Goal: Find specific page/section: Find specific page/section

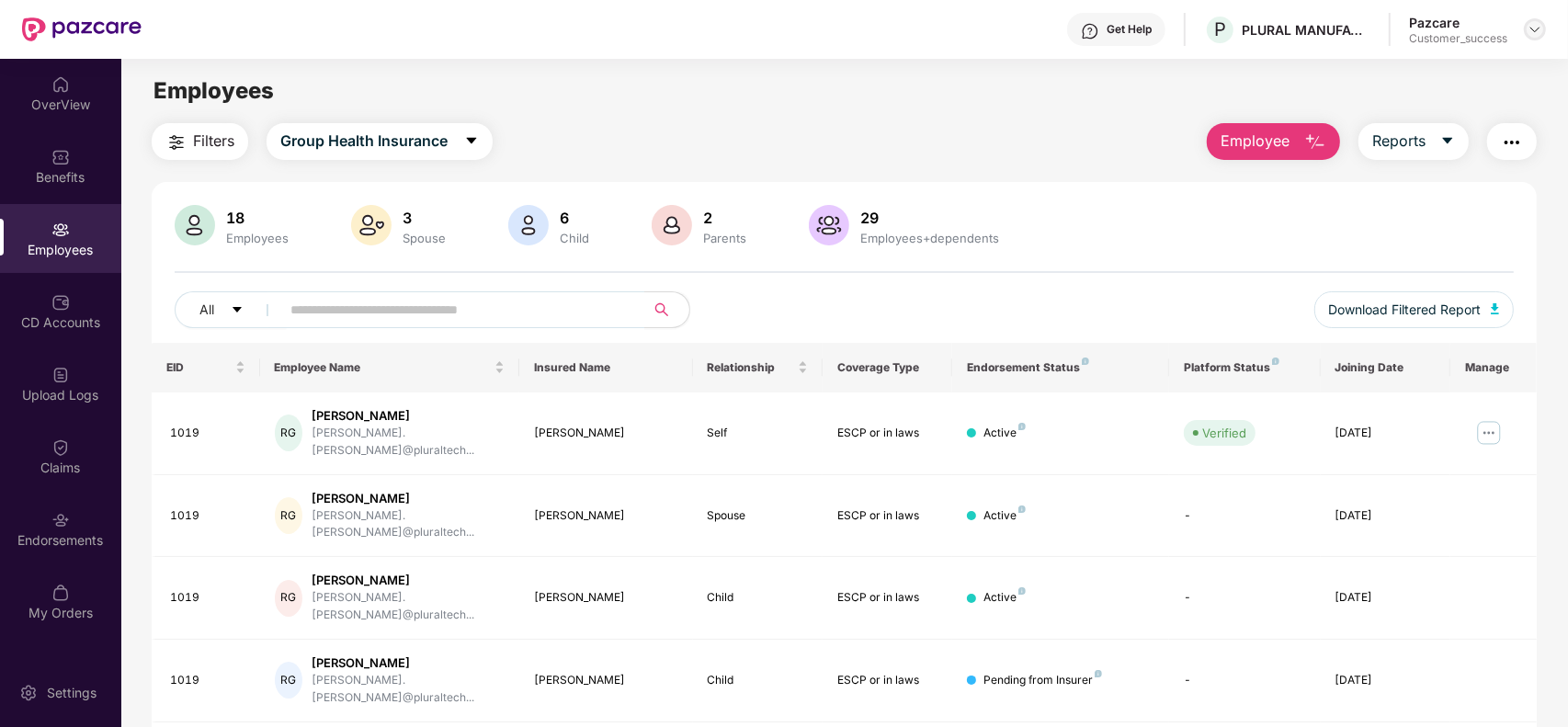
click at [1533, 28] on img at bounding box center [1534, 30] width 15 height 15
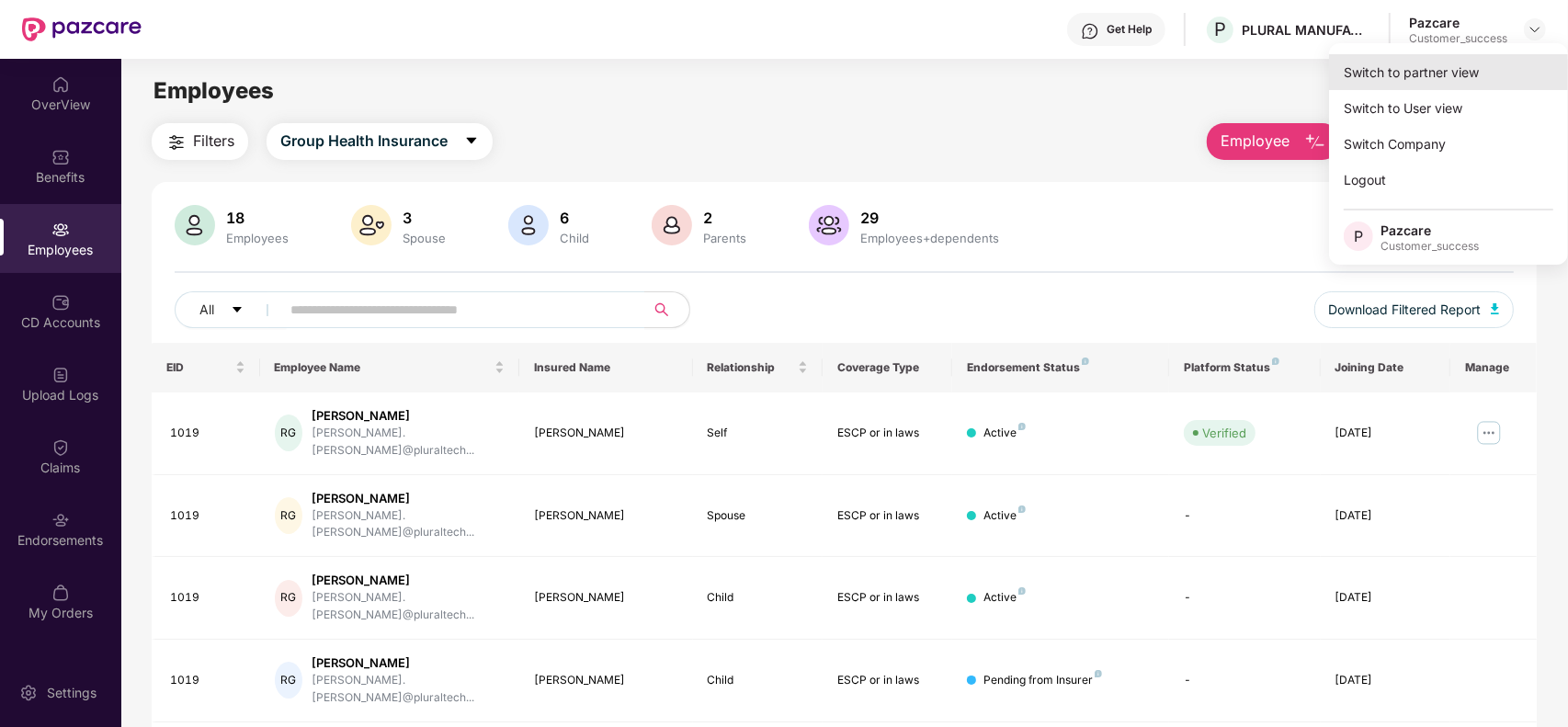
click at [1448, 63] on div "Switch to partner view" at bounding box center [1448, 72] width 239 height 36
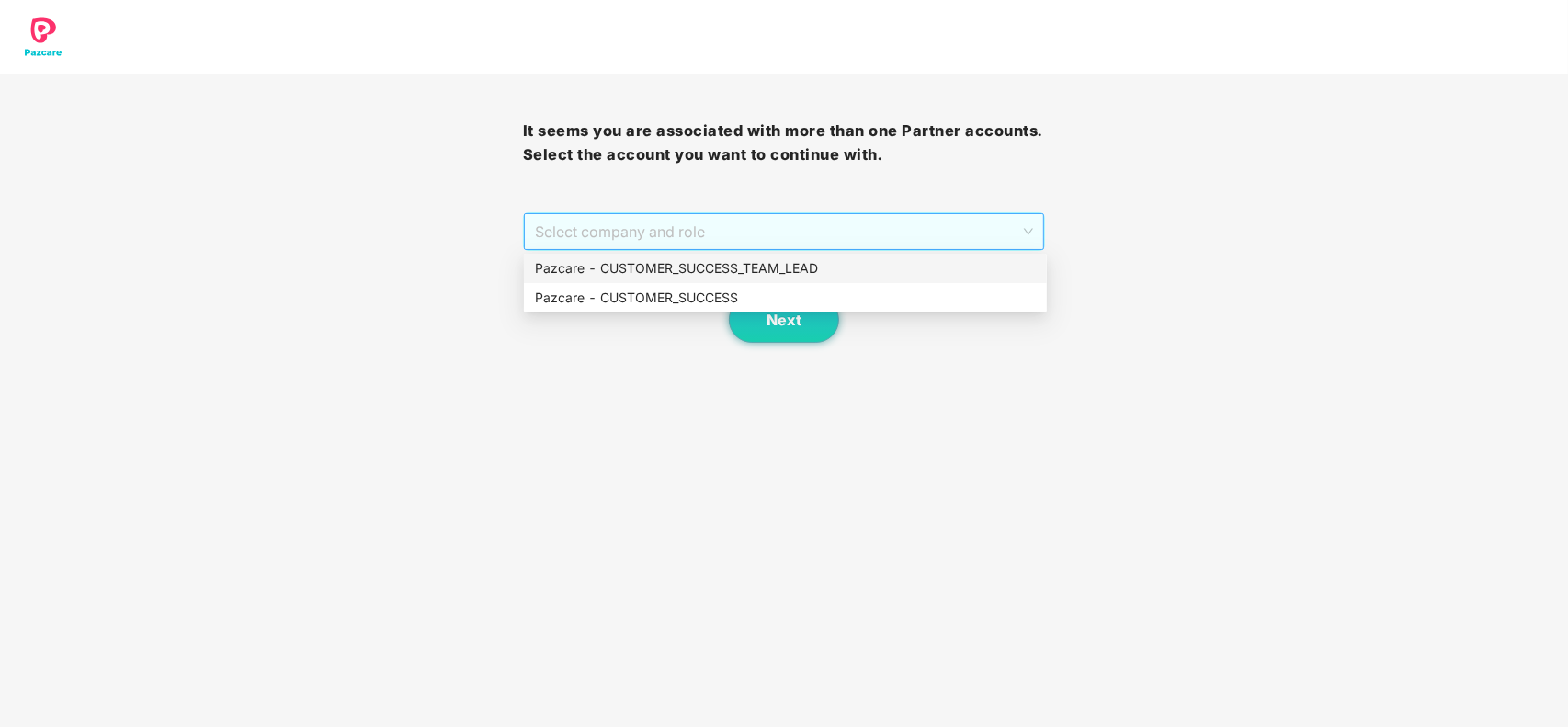
click at [704, 237] on span "Select company and role" at bounding box center [784, 231] width 499 height 35
click at [691, 294] on div "Pazcare - CUSTOMER_SUCCESS" at bounding box center [785, 298] width 501 height 21
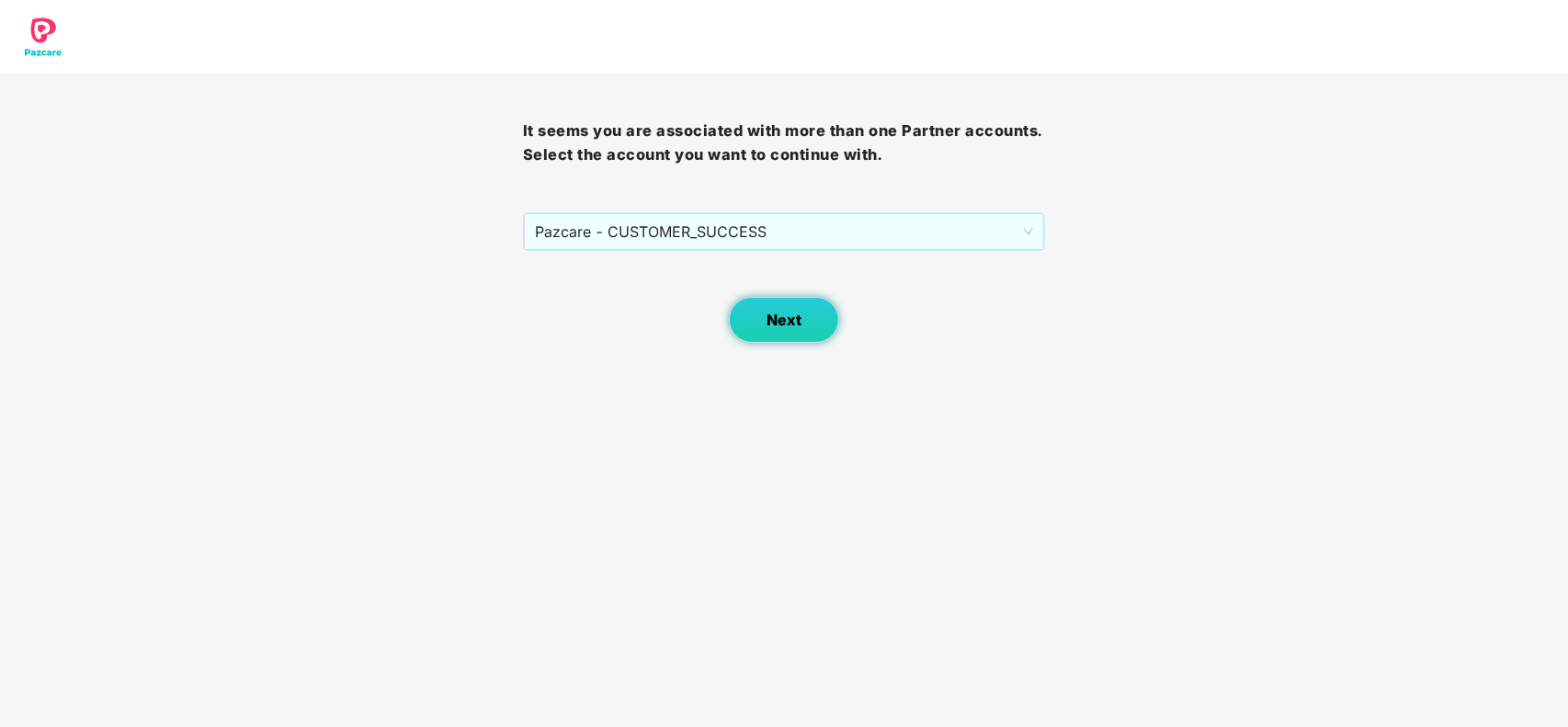
click at [802, 316] on button "Next" at bounding box center [784, 320] width 110 height 46
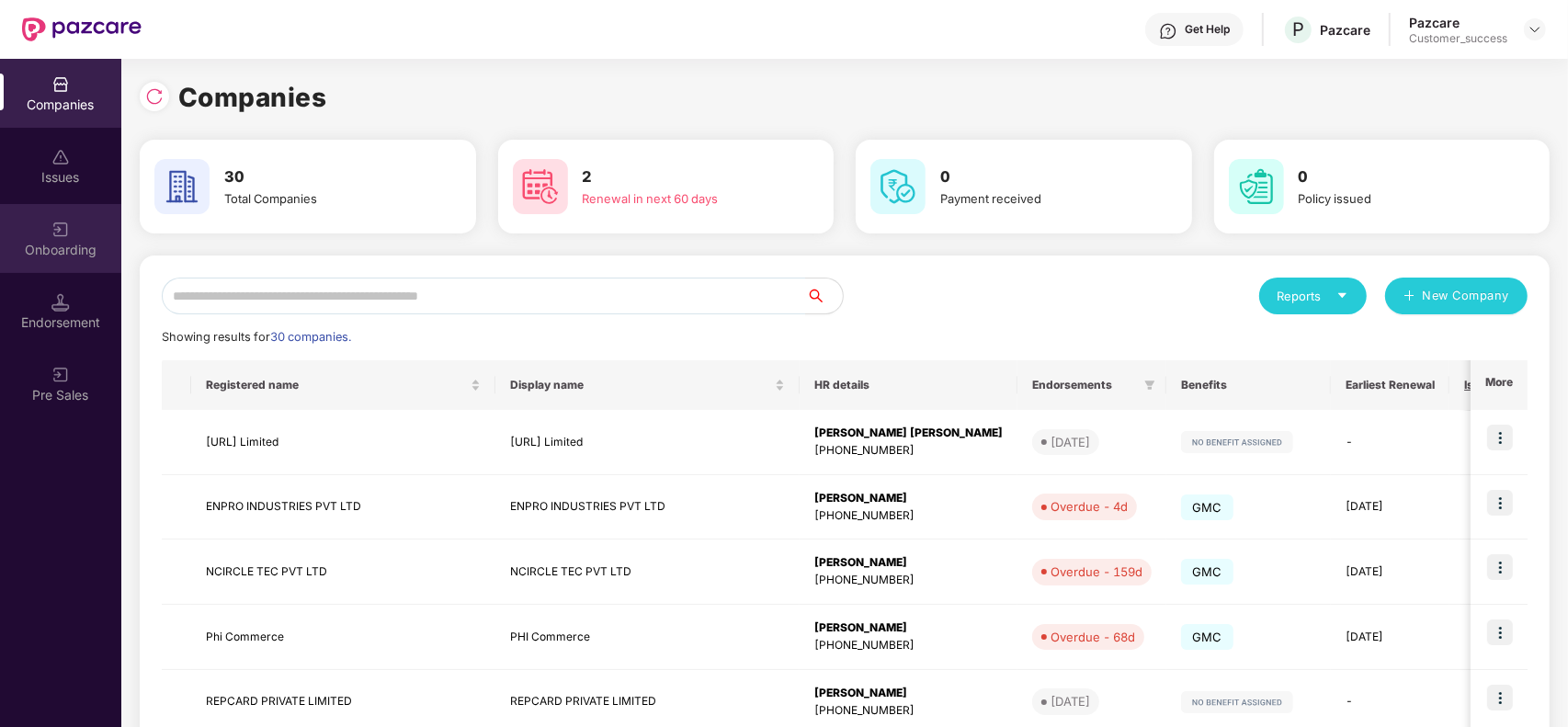
click at [76, 246] on div "Onboarding" at bounding box center [61, 250] width 121 height 19
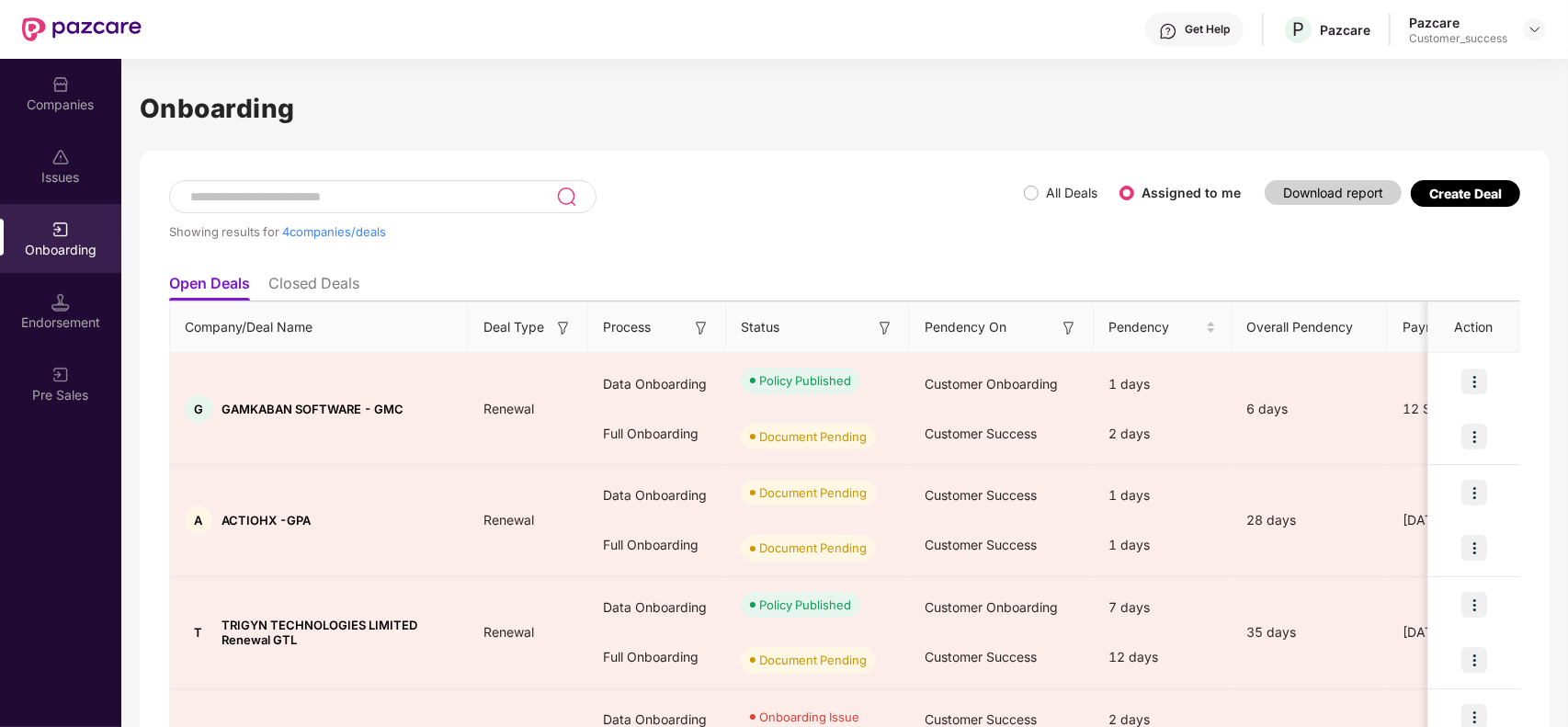
click at [816, 187] on div "Showing results for 4 companies/deals" at bounding box center [596, 222] width 855 height 85
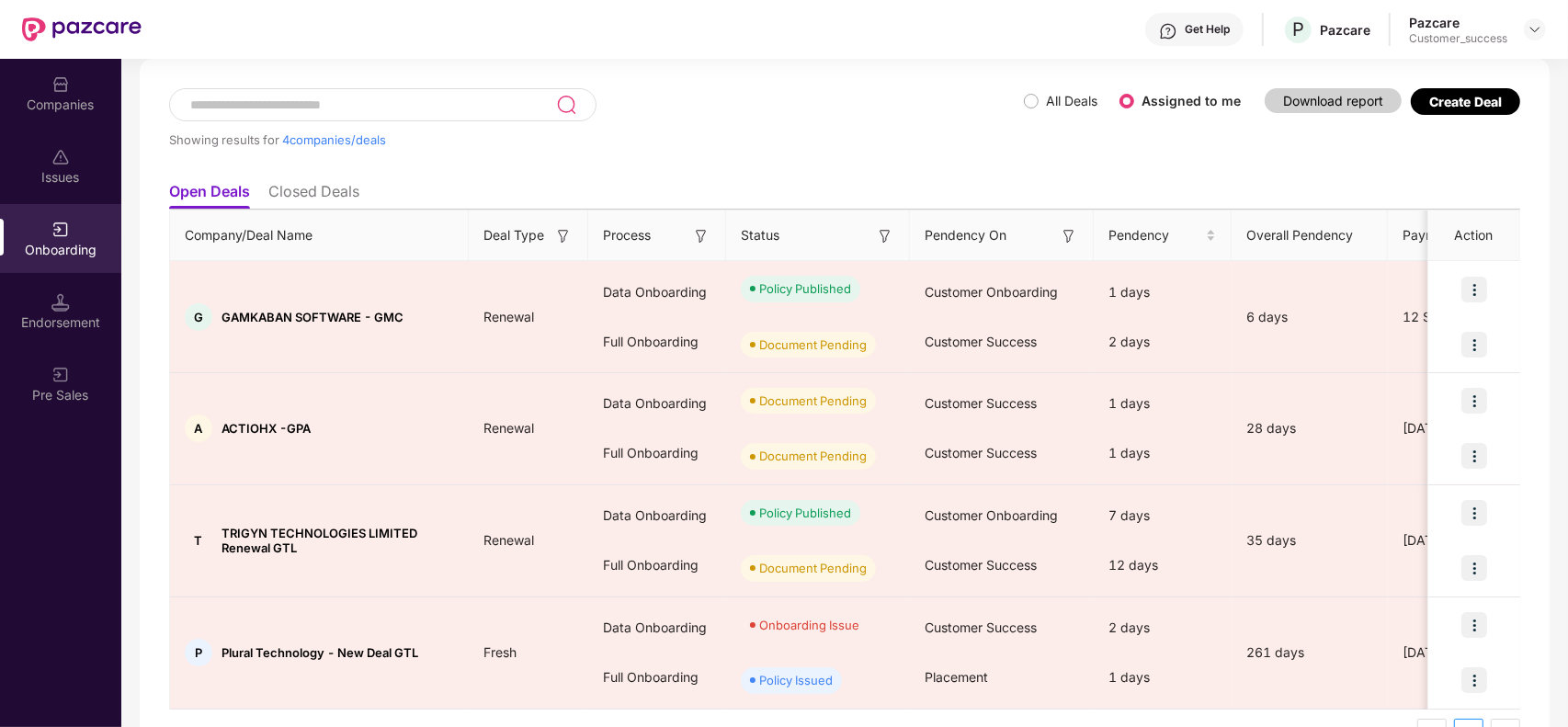
scroll to position [138, 0]
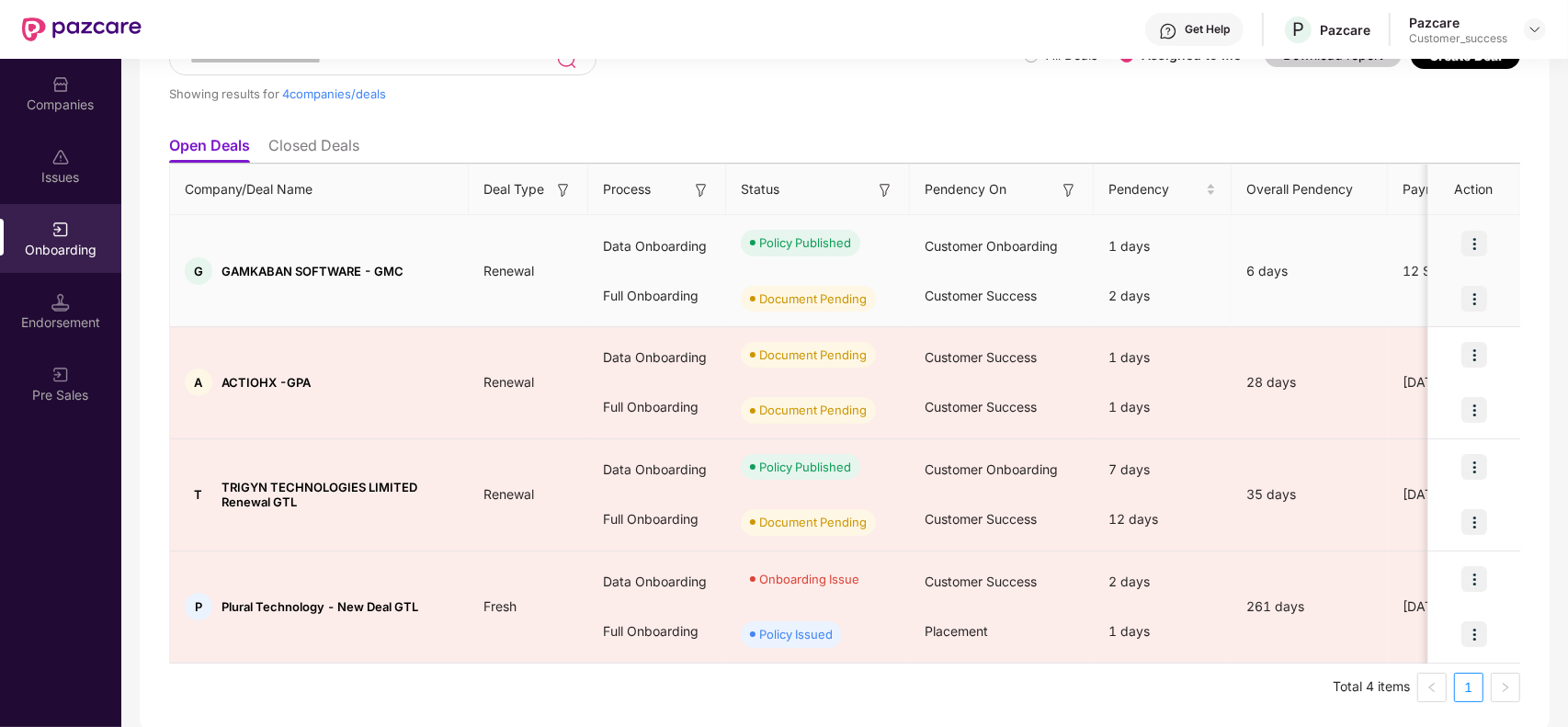
click at [1475, 306] on img at bounding box center [1475, 299] width 26 height 26
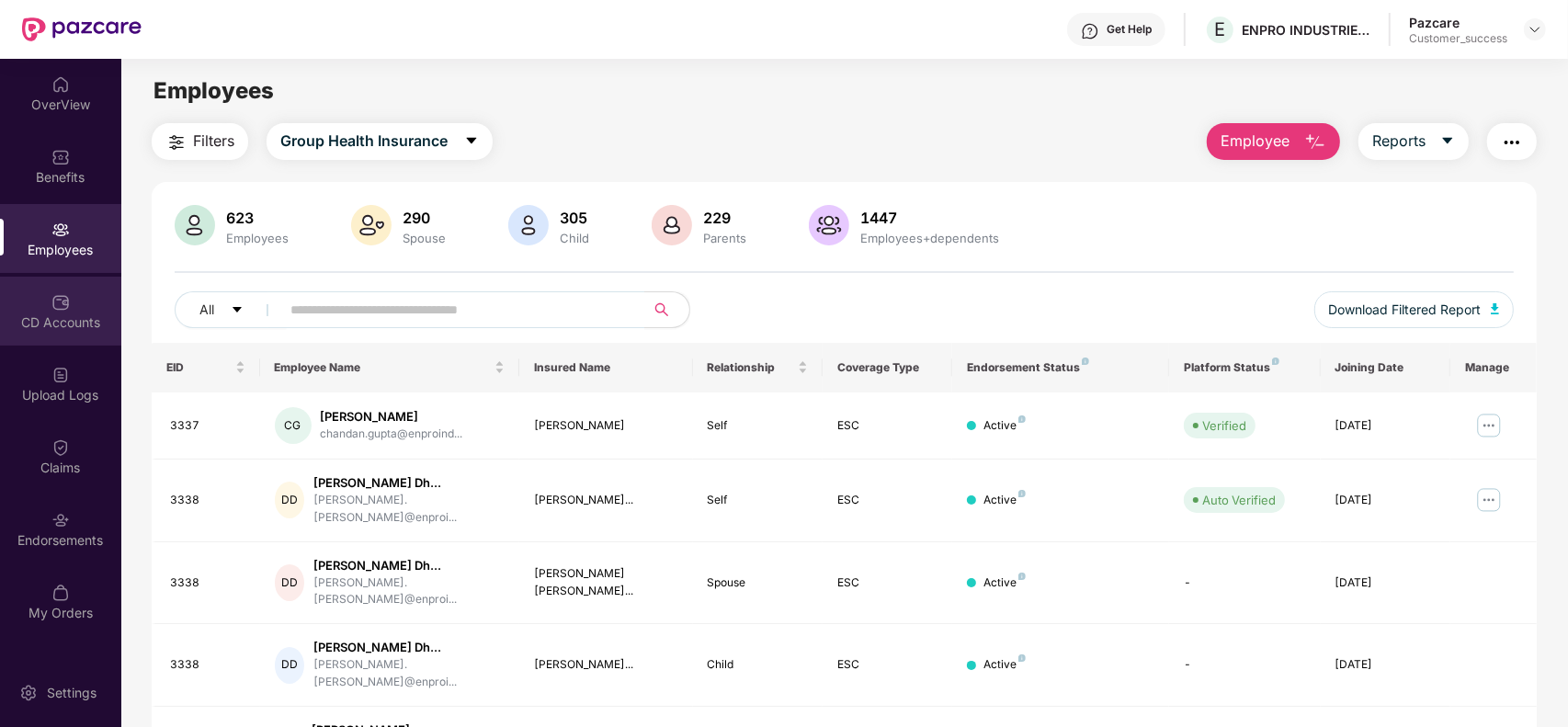
click at [61, 306] on img at bounding box center [61, 303] width 19 height 19
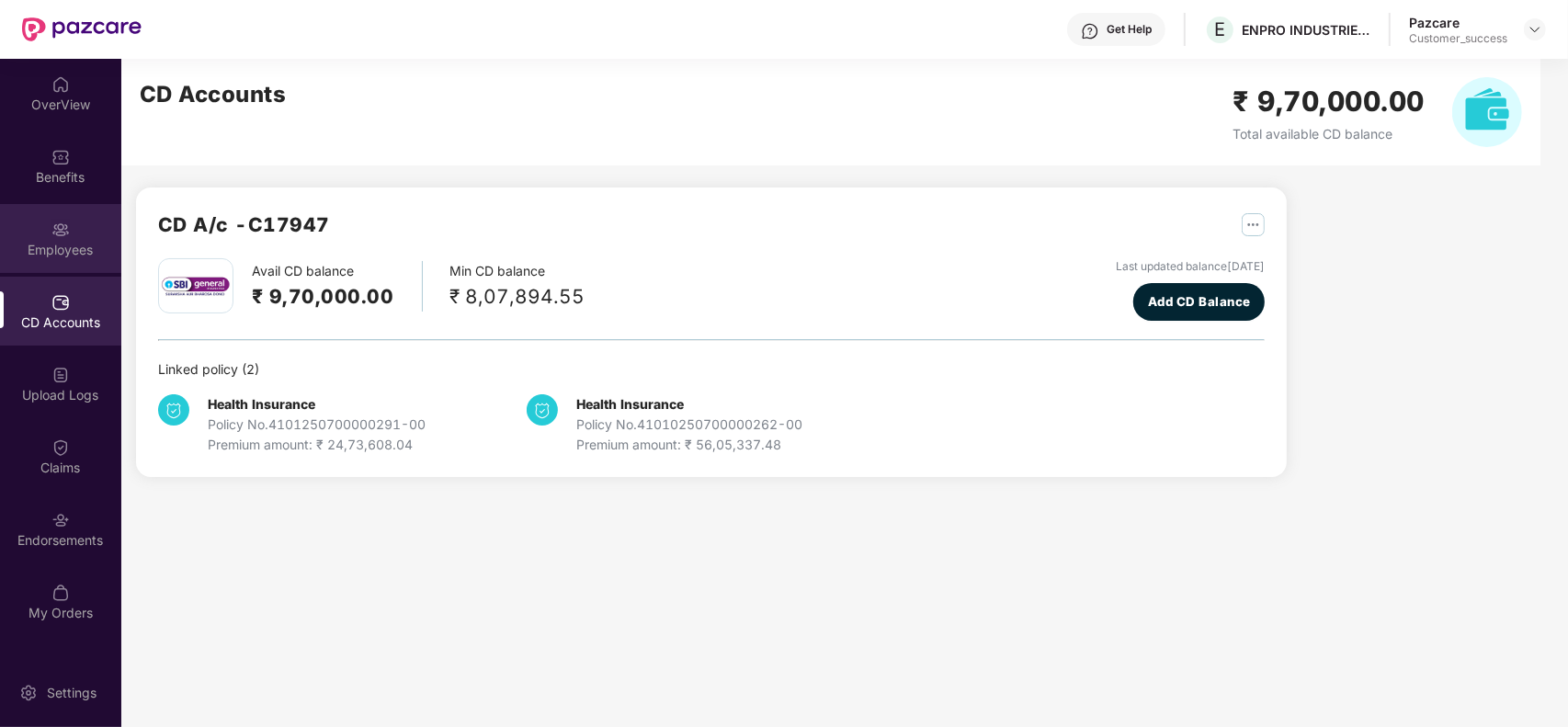
click at [63, 247] on div "Employees" at bounding box center [61, 250] width 121 height 19
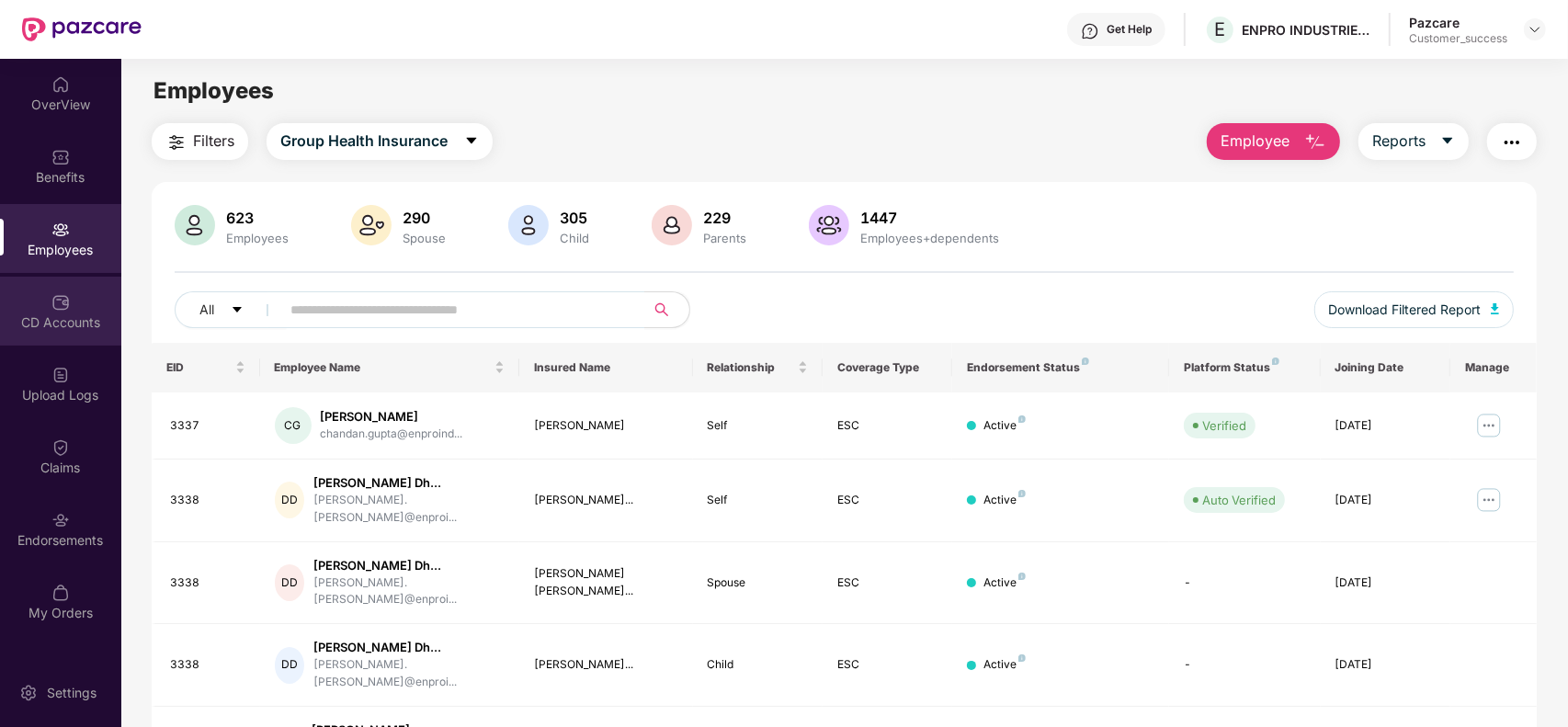
click at [71, 311] on div "CD Accounts" at bounding box center [61, 311] width 121 height 69
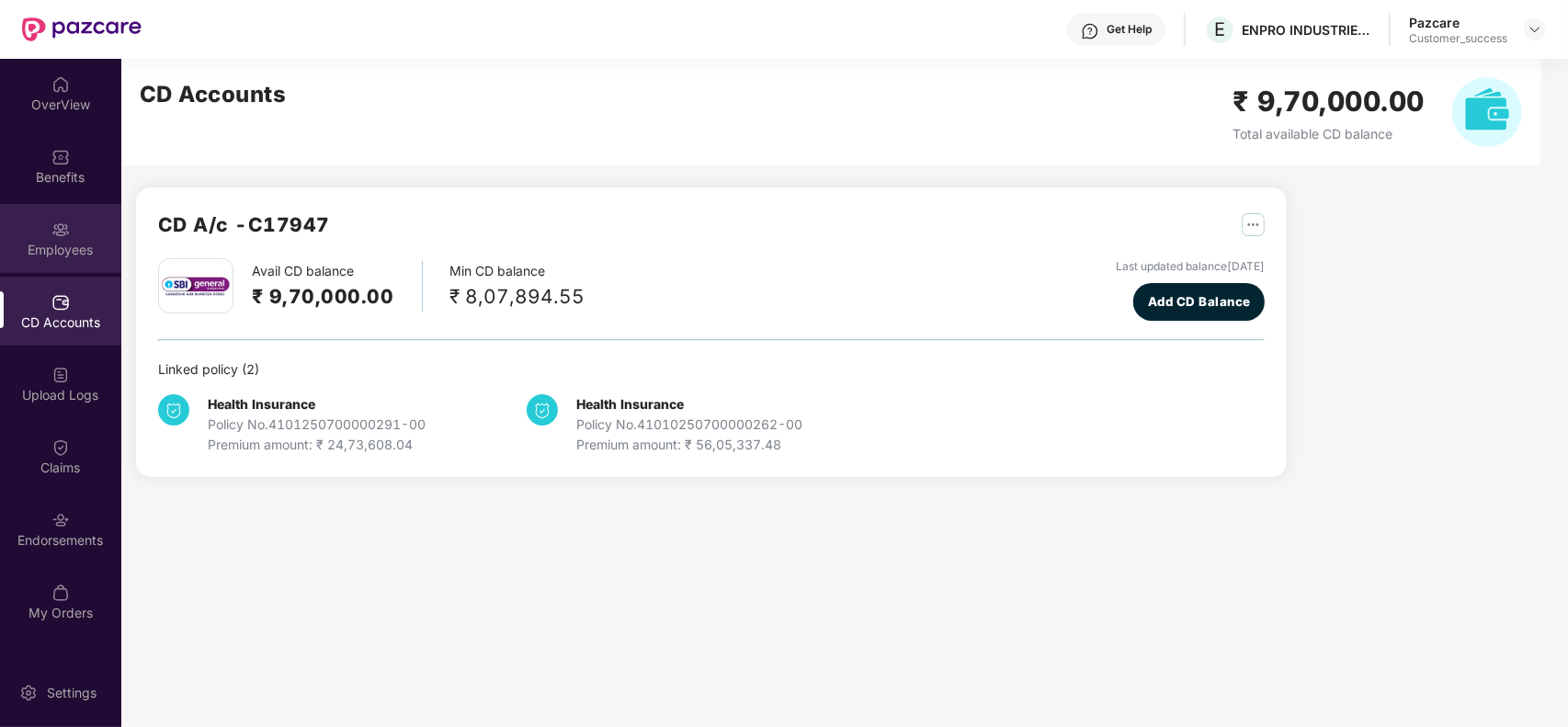
click at [75, 235] on div "Employees" at bounding box center [61, 238] width 121 height 69
